Goal: Transaction & Acquisition: Purchase product/service

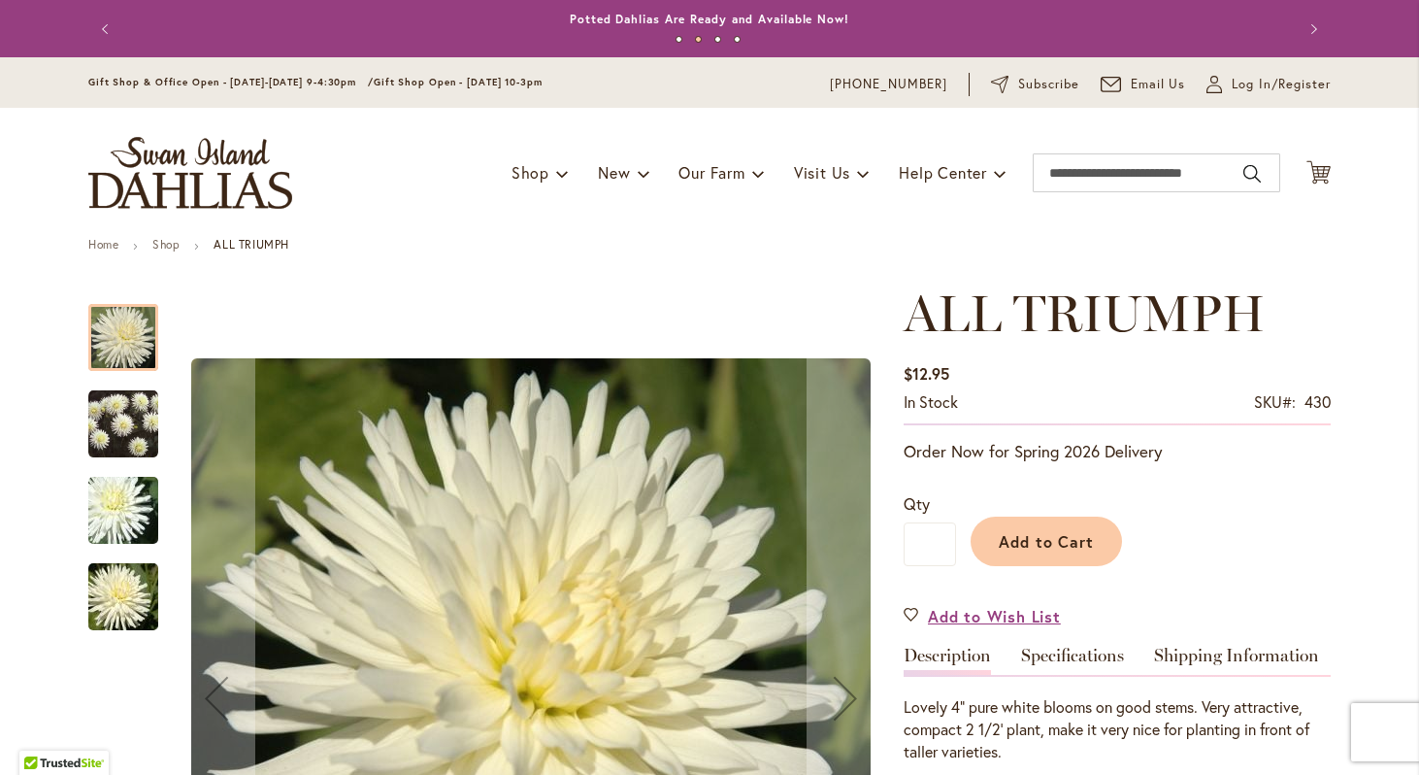
click at [140, 430] on img "ALL TRIUMPH" at bounding box center [123, 423] width 70 height 71
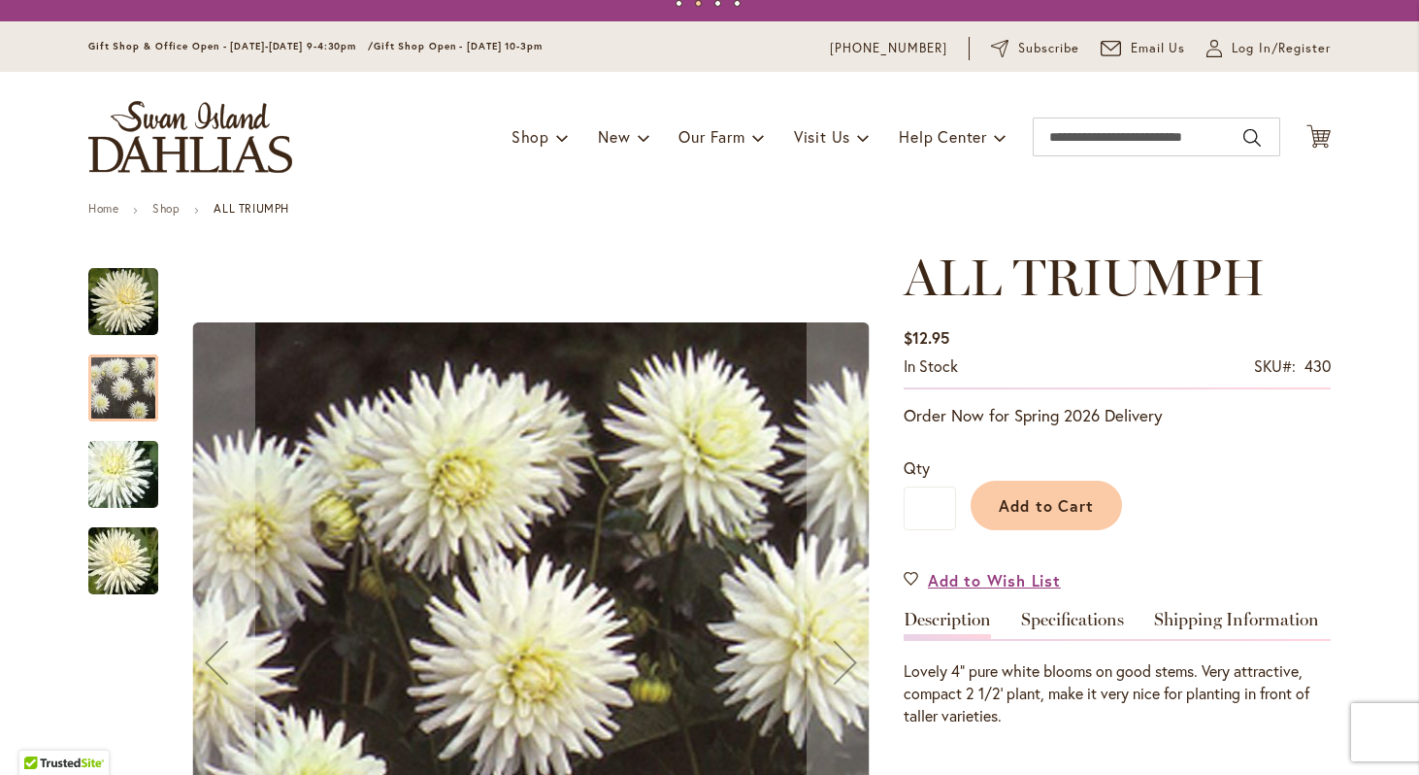
scroll to position [83, 0]
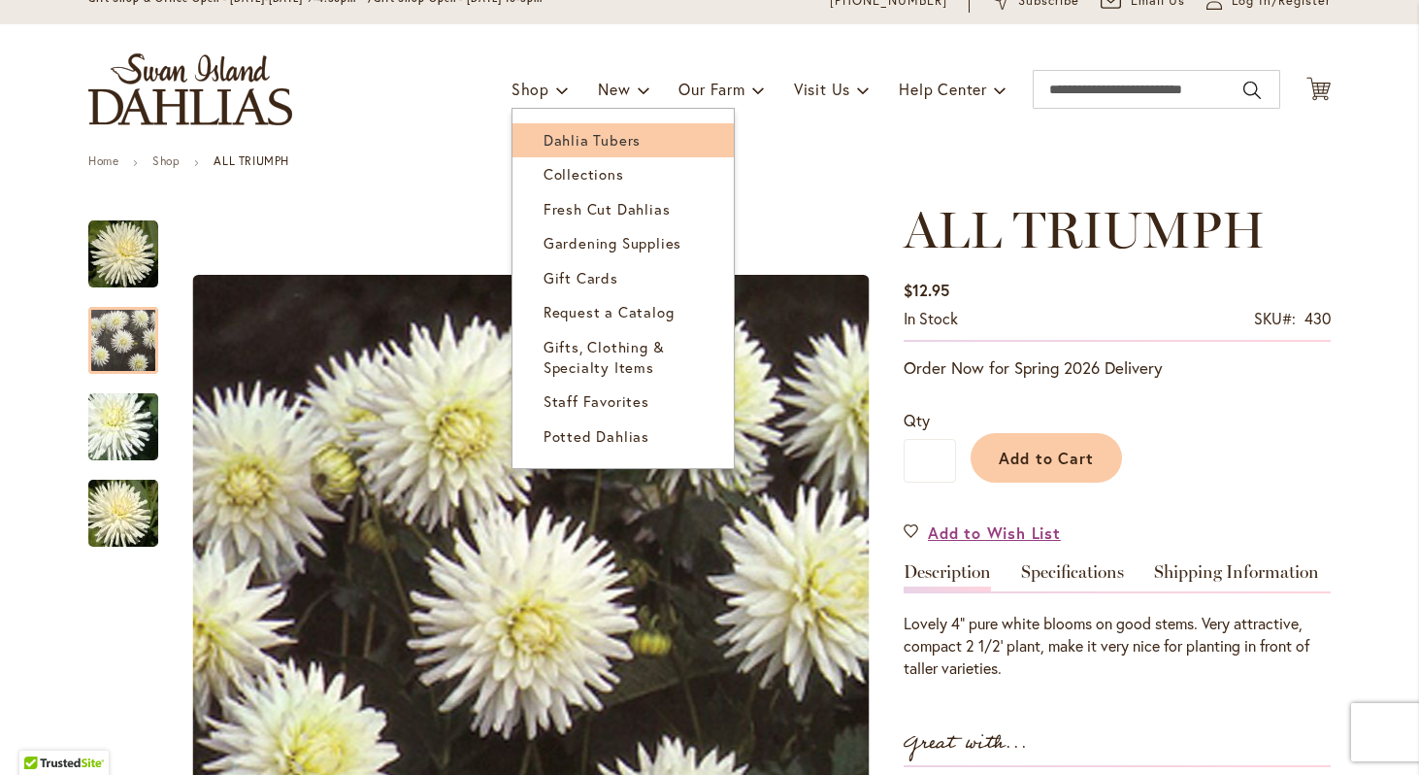
click at [565, 143] on span "Dahlia Tubers" at bounding box center [592, 139] width 97 height 19
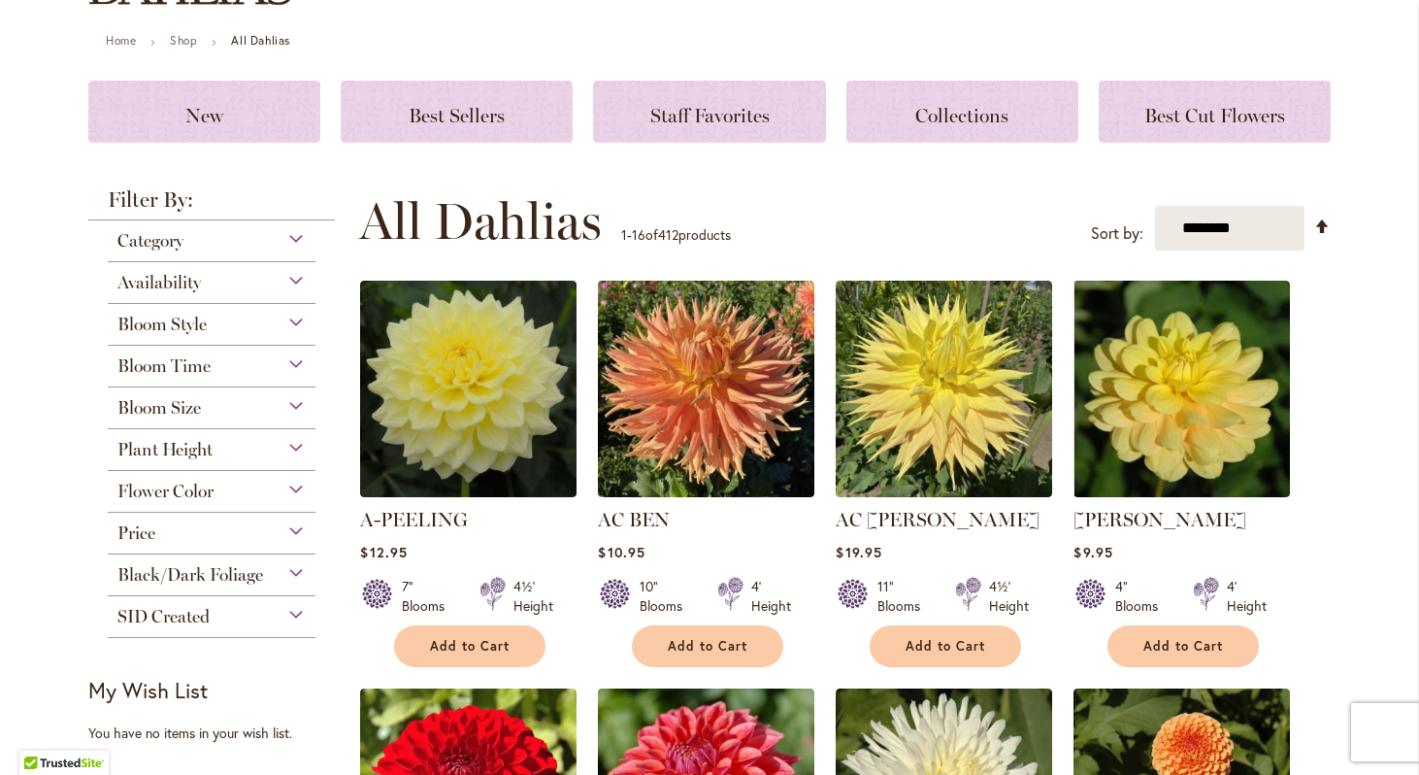
scroll to position [239, 0]
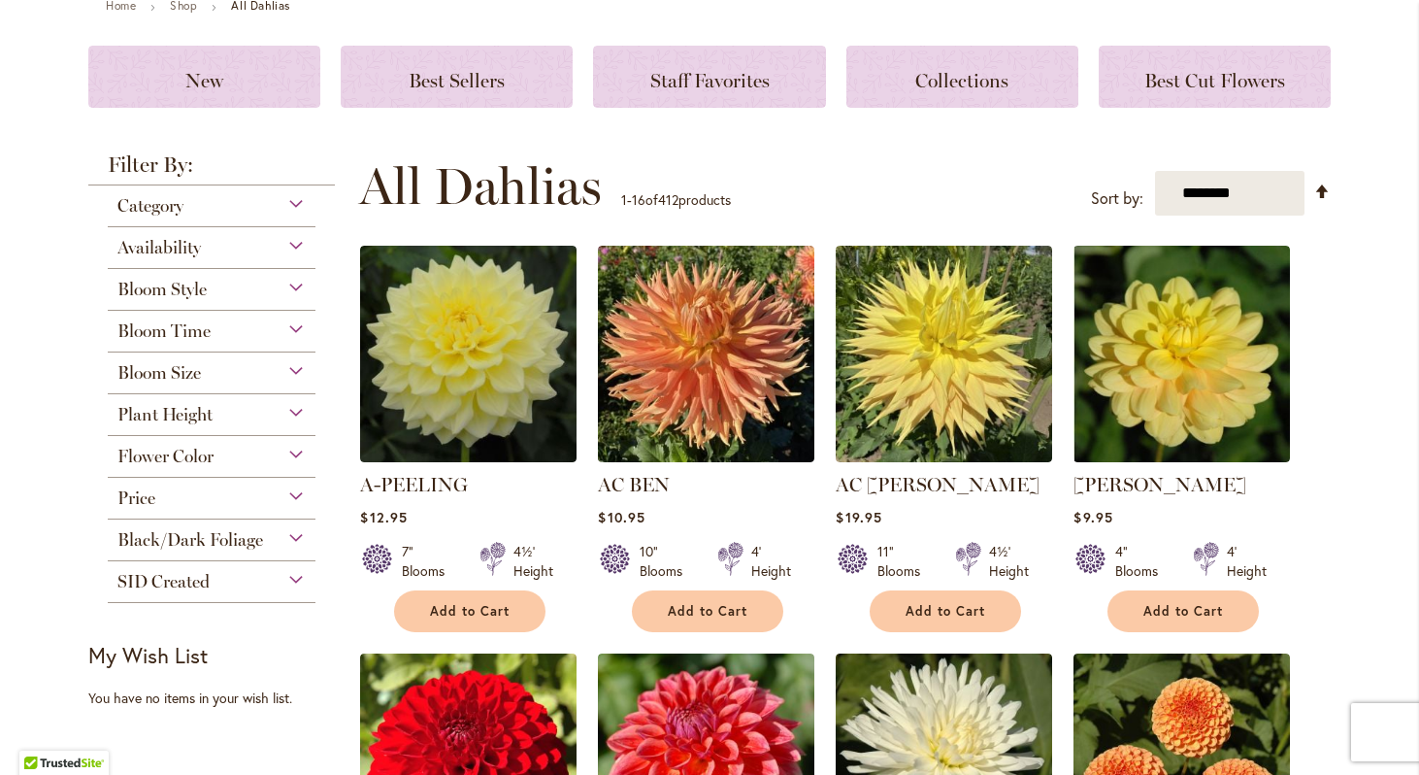
click at [296, 207] on div "Category" at bounding box center [212, 200] width 208 height 31
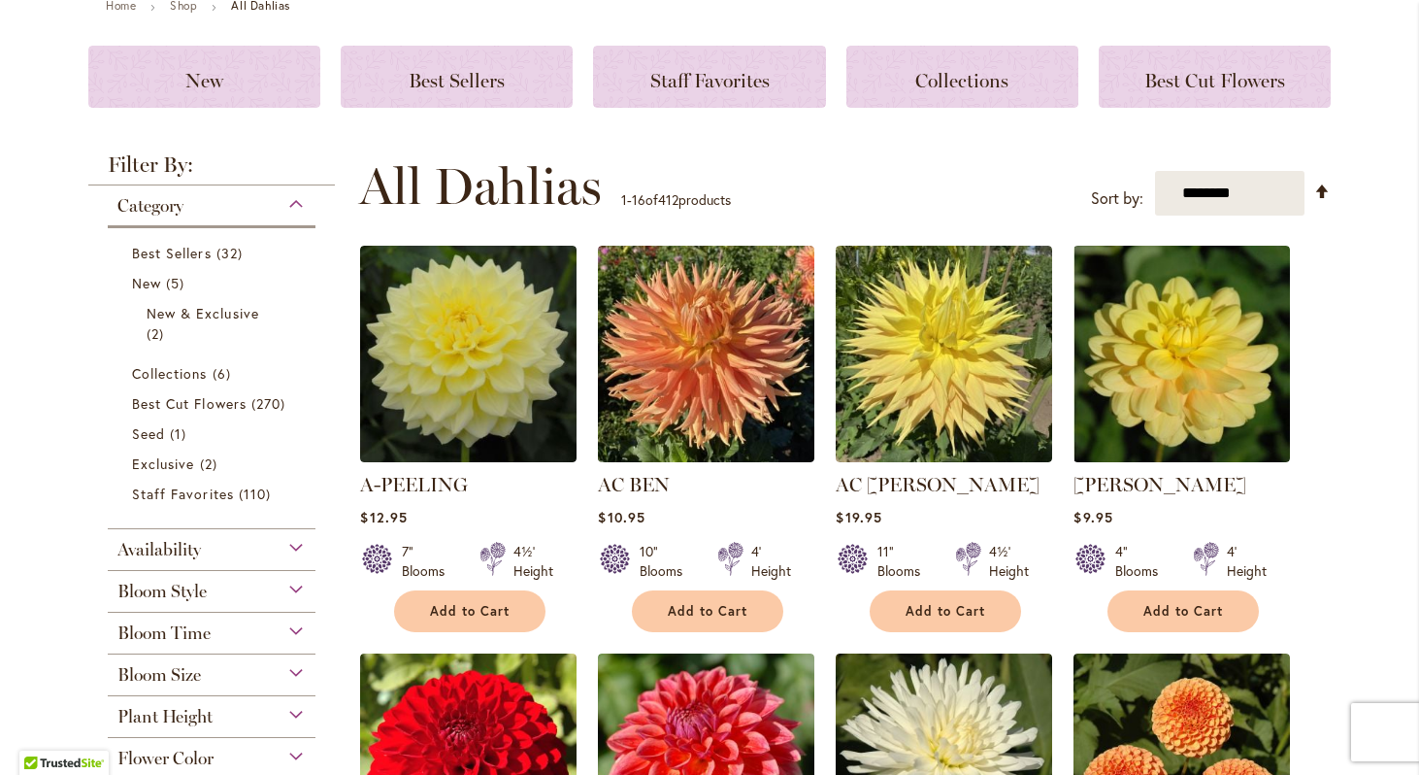
click at [292, 622] on div "Bloom Time" at bounding box center [212, 628] width 208 height 31
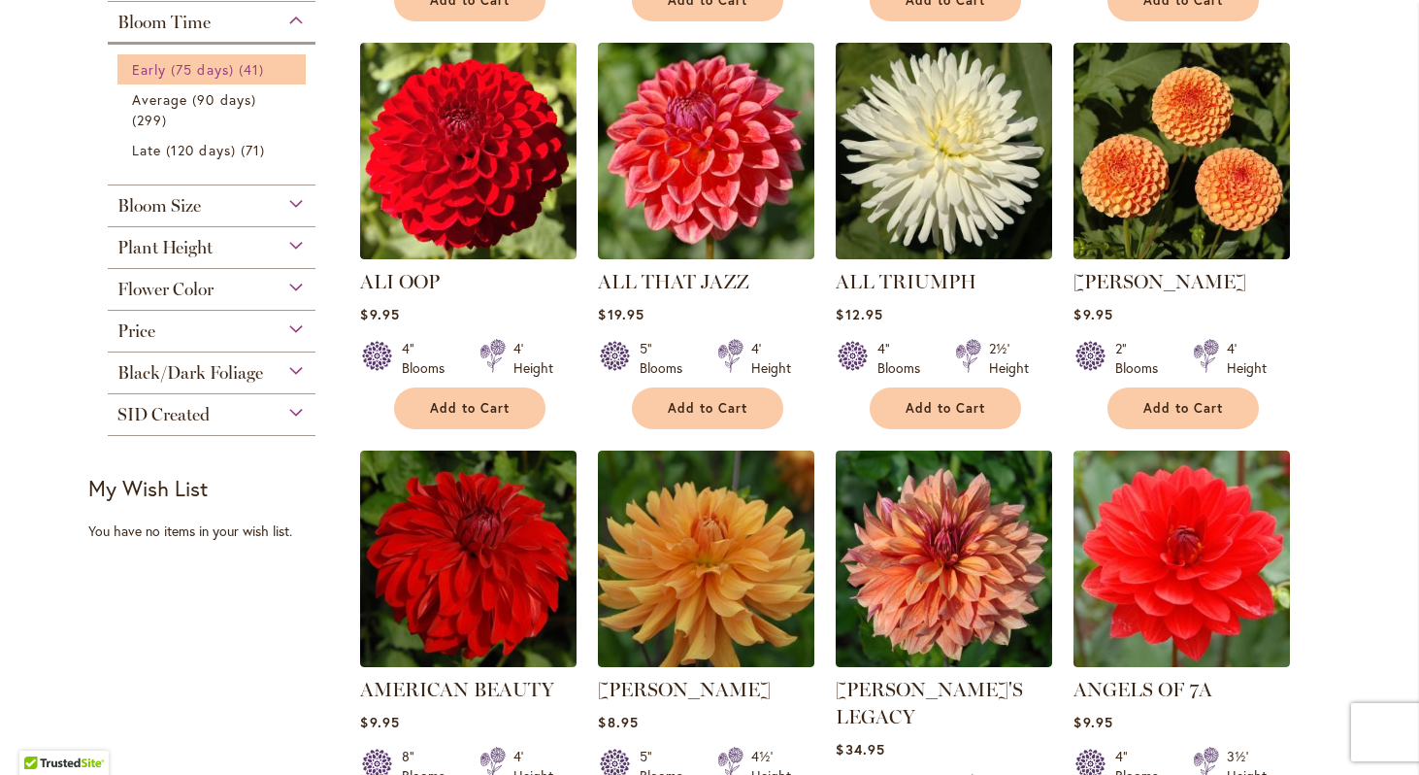
click at [235, 69] on link "Early (75 days) 41 items" at bounding box center [214, 69] width 164 height 20
